Goal: Task Accomplishment & Management: Manage account settings

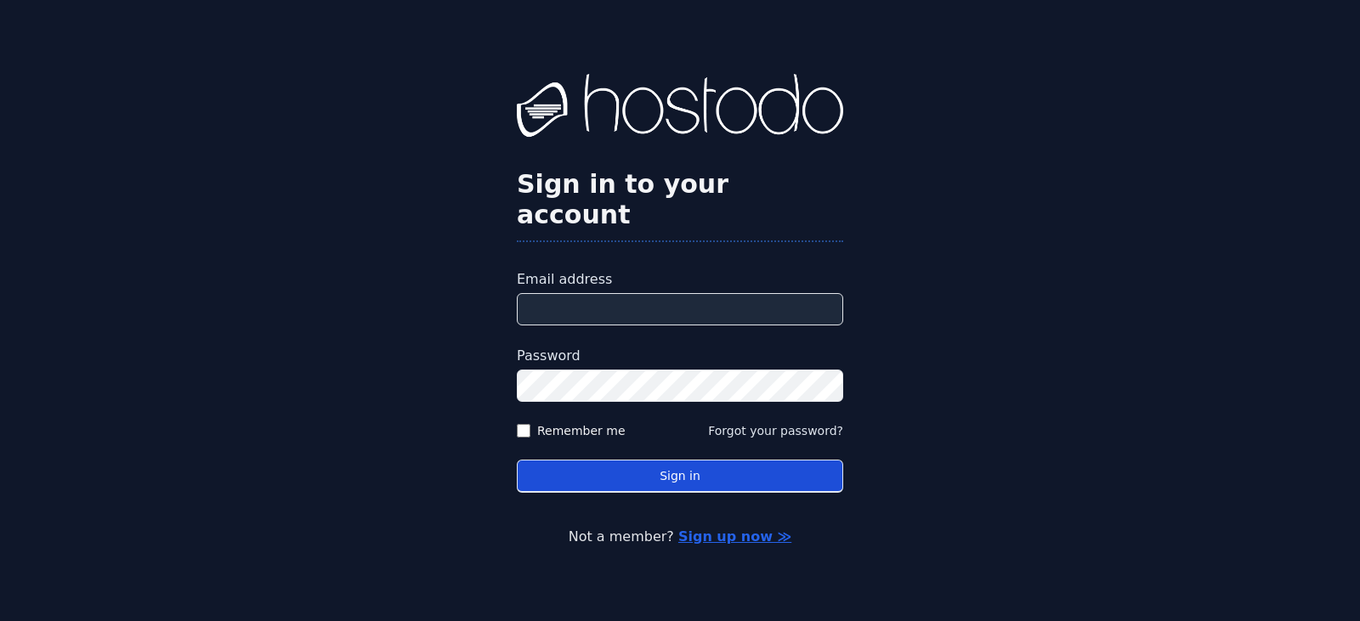
type input "**********"
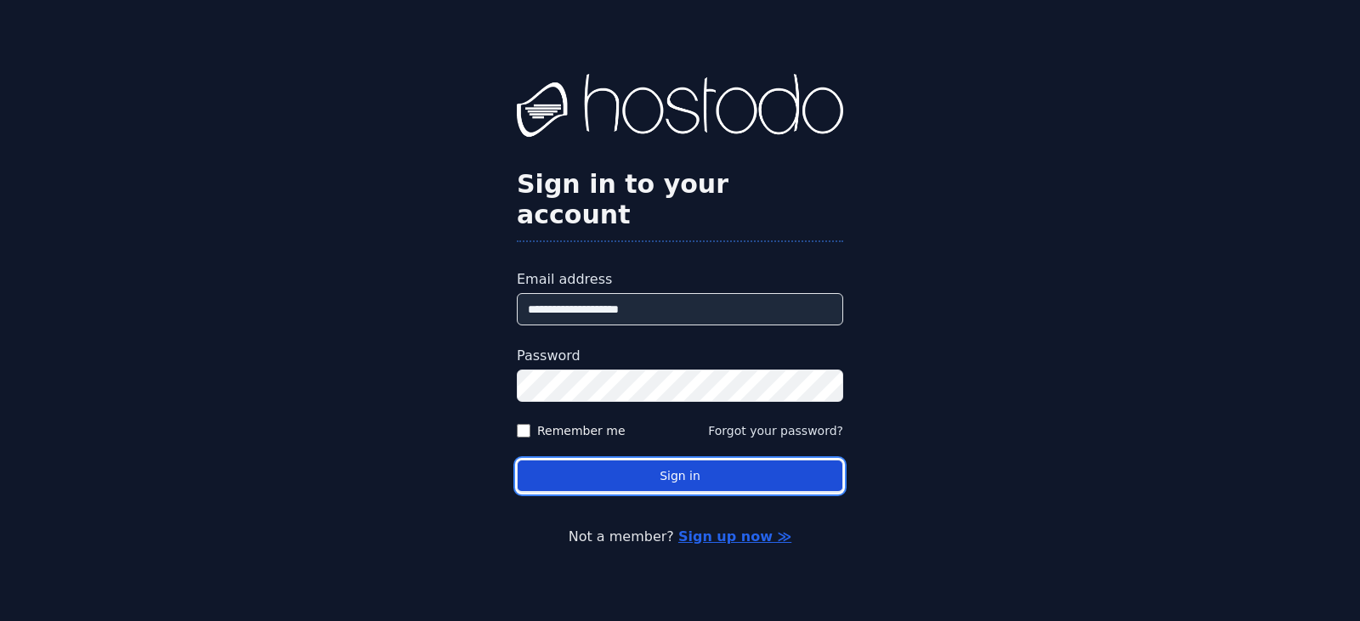
click at [690, 466] on button "Sign in" at bounding box center [680, 476] width 326 height 33
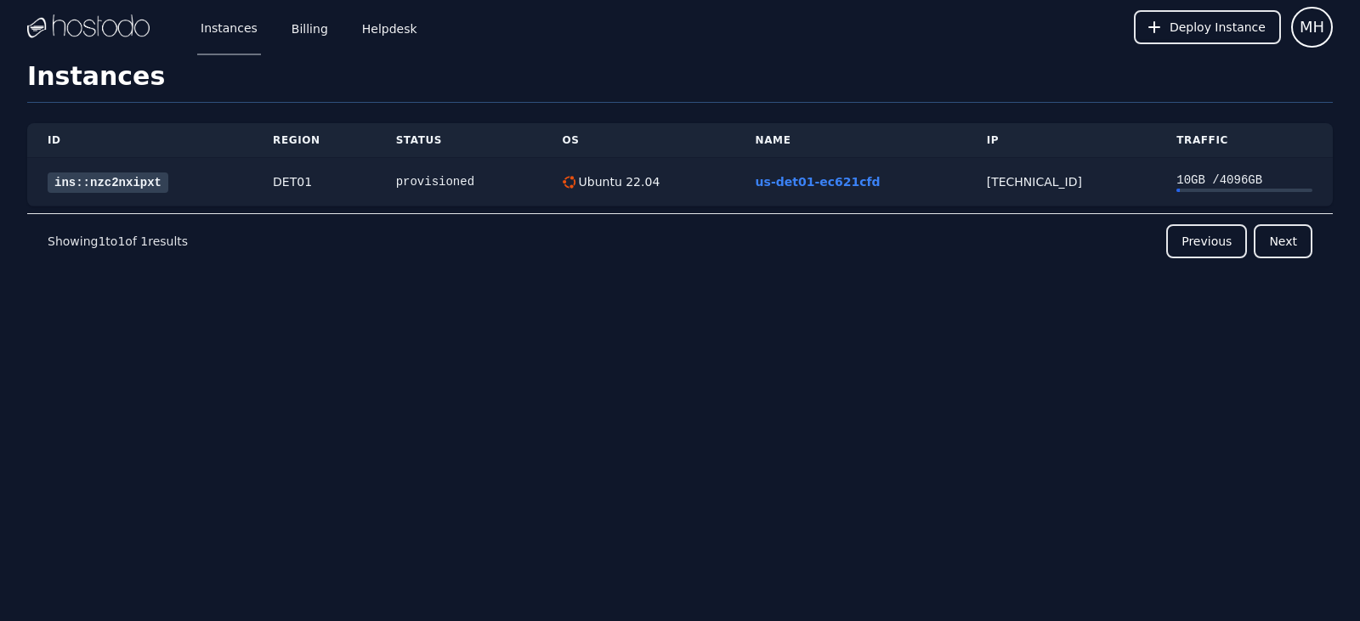
drag, startPoint x: 130, startPoint y: 187, endPoint x: 147, endPoint y: 195, distance: 18.6
click at [130, 187] on link "ins::nzc2nxipxt" at bounding box center [108, 183] width 121 height 20
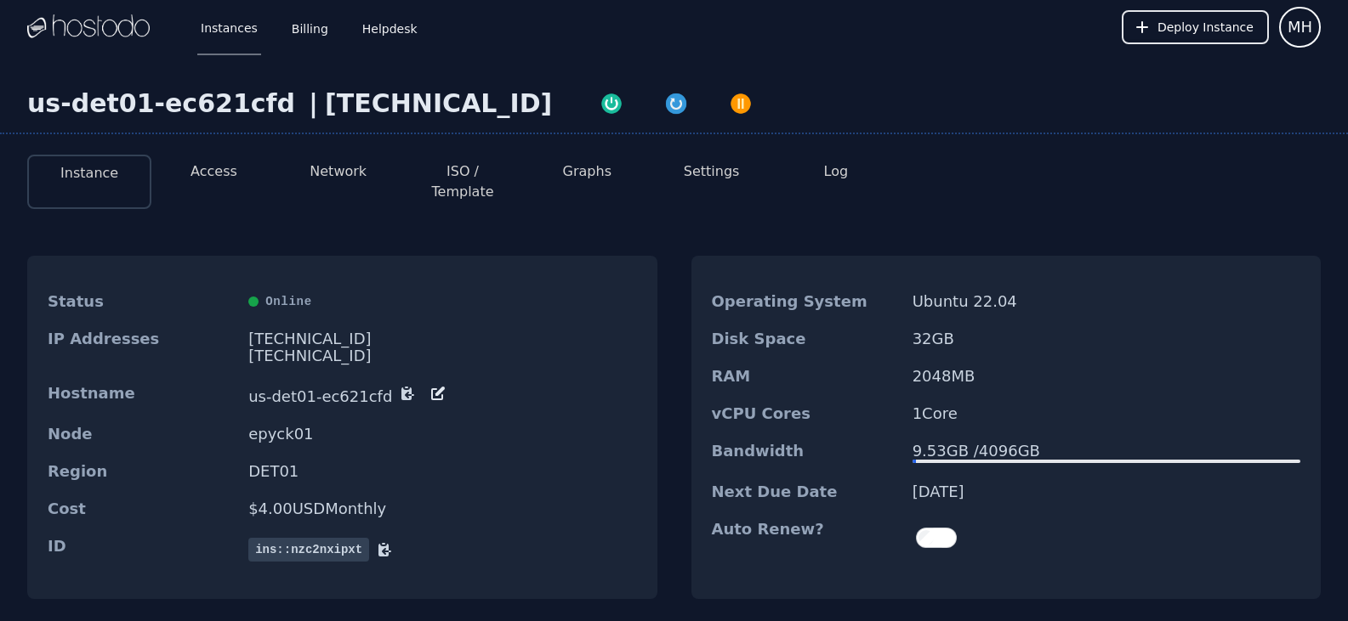
click at [401, 388] on icon at bounding box center [407, 394] width 13 height 13
click at [829, 39] on div "Instances Billing Helpdesk Deploy Instance MH" at bounding box center [673, 27] width 1293 height 54
